Goal: Task Accomplishment & Management: Use online tool/utility

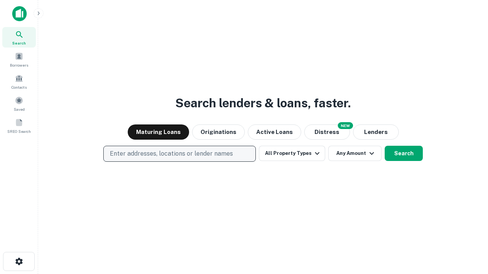
click at [179, 154] on p "Enter addresses, locations or lender names" at bounding box center [171, 153] width 123 height 9
type input "**********"
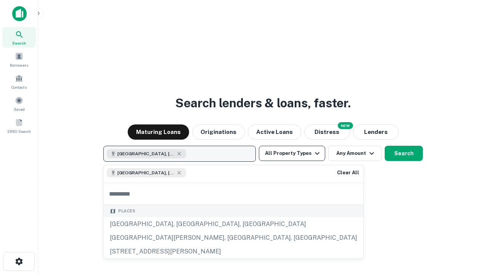
click at [292, 154] on button "All Property Types" at bounding box center [292, 153] width 66 height 15
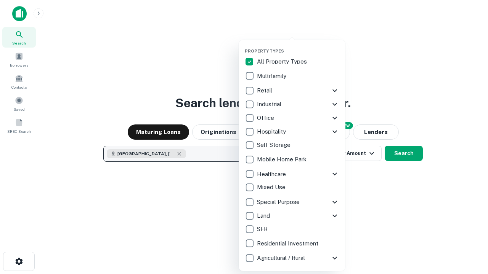
click at [298, 46] on button "button" at bounding box center [298, 46] width 107 height 0
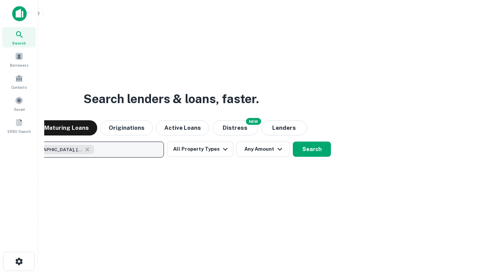
scroll to position [12, 0]
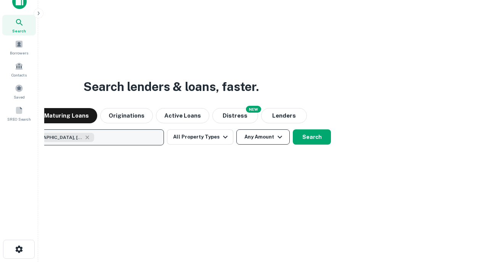
click at [236, 130] on button "Any Amount" at bounding box center [262, 137] width 53 height 15
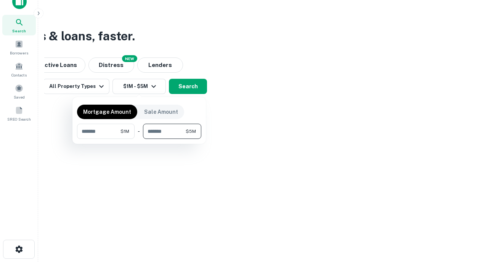
type input "*******"
click at [139, 139] on button "button" at bounding box center [139, 139] width 124 height 0
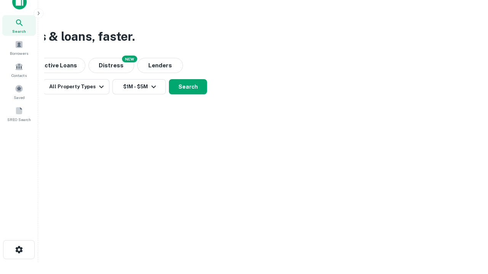
scroll to position [4, 141]
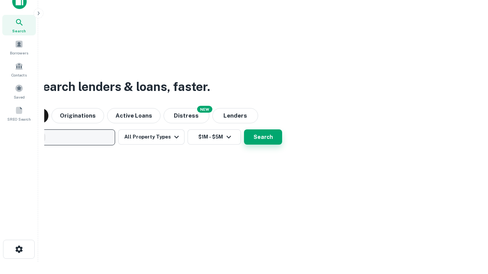
click at [244, 130] on button "Search" at bounding box center [263, 137] width 38 height 15
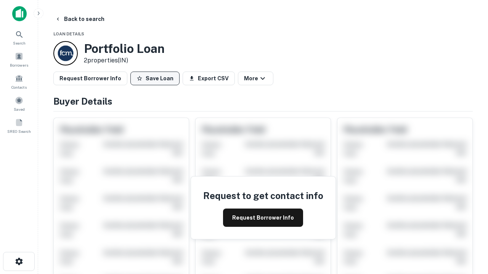
click at [155, 78] on button "Save Loan" at bounding box center [154, 79] width 49 height 14
